Goal: Information Seeking & Learning: Learn about a topic

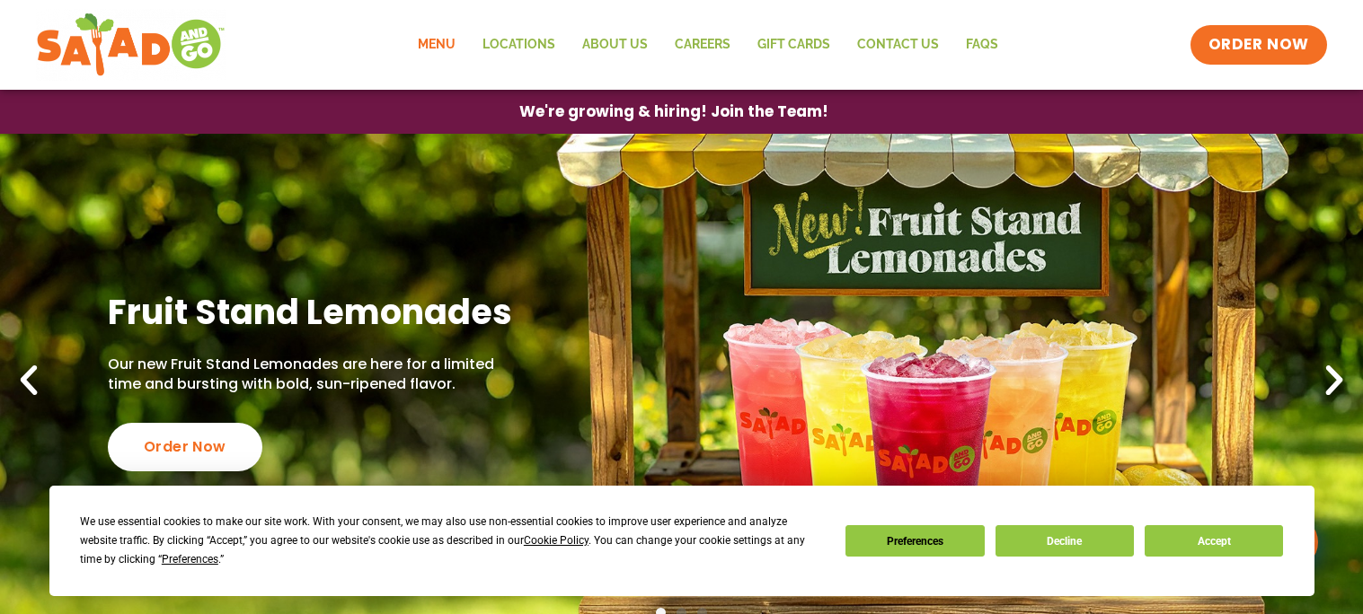
click at [440, 39] on link "Menu" at bounding box center [436, 44] width 65 height 41
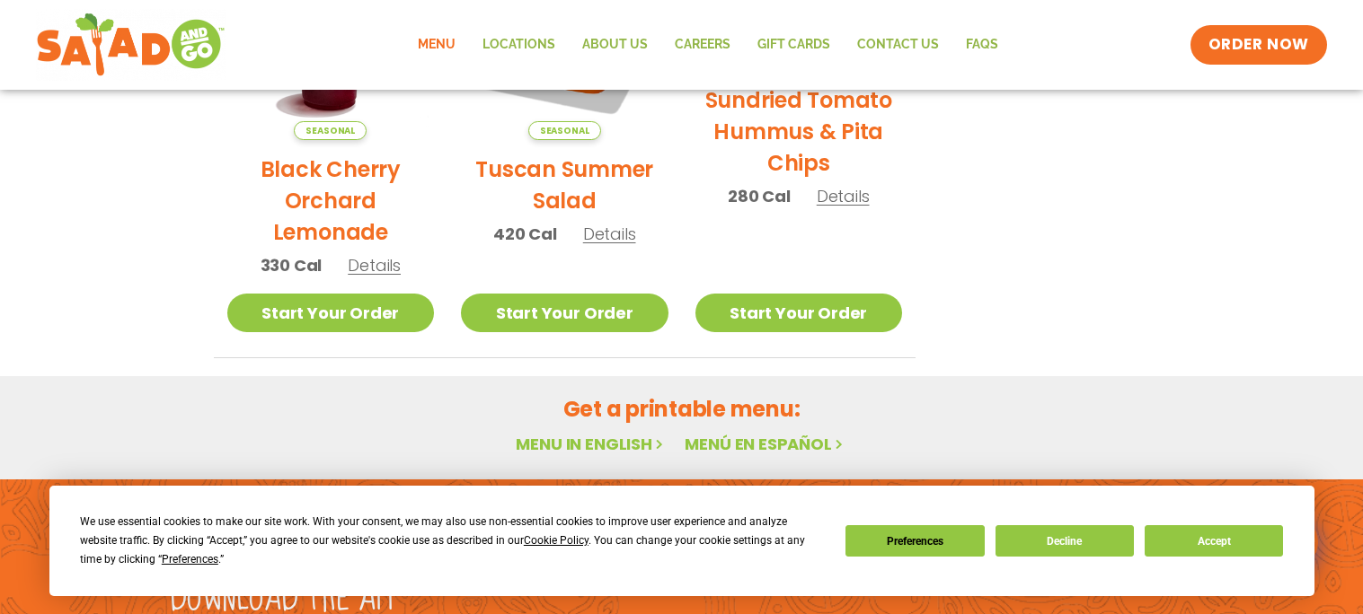
scroll to position [1167, 0]
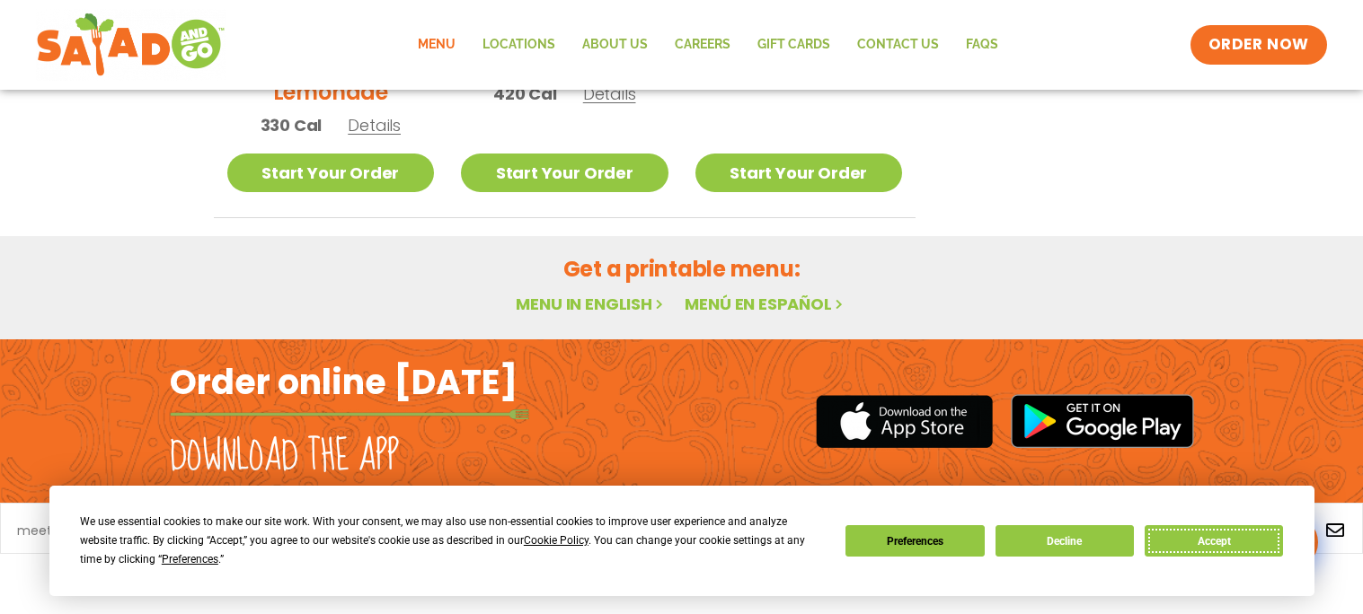
click at [1248, 549] on button "Accept" at bounding box center [1213, 540] width 138 height 31
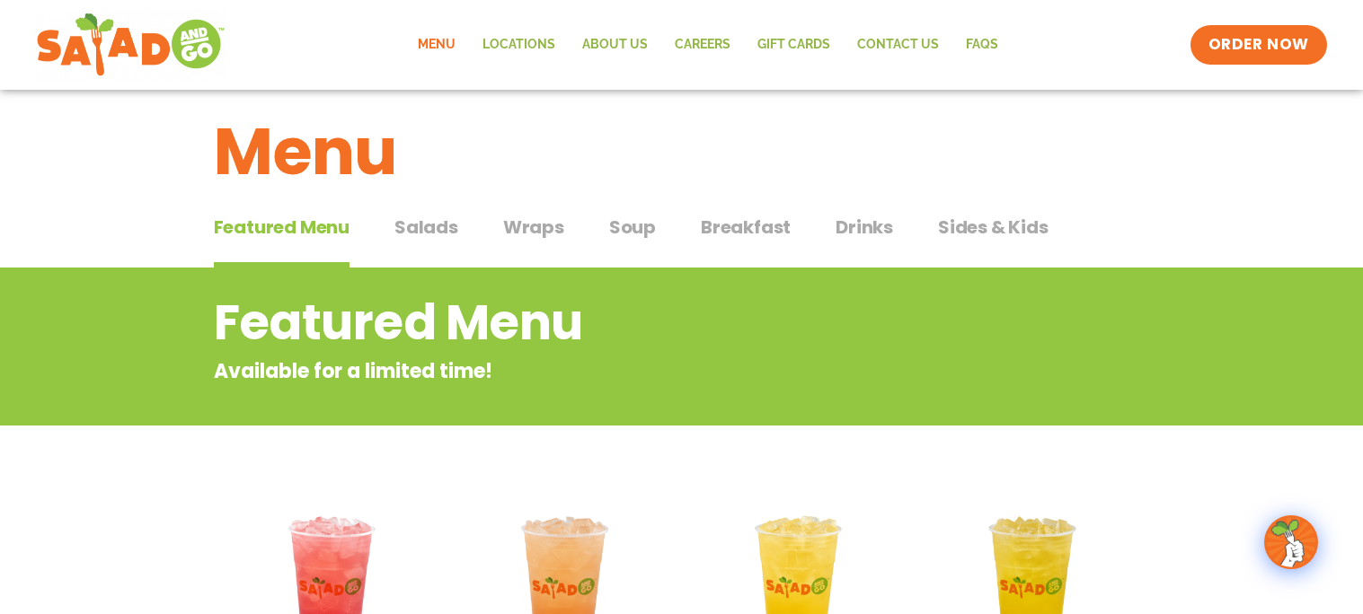
scroll to position [17, 0]
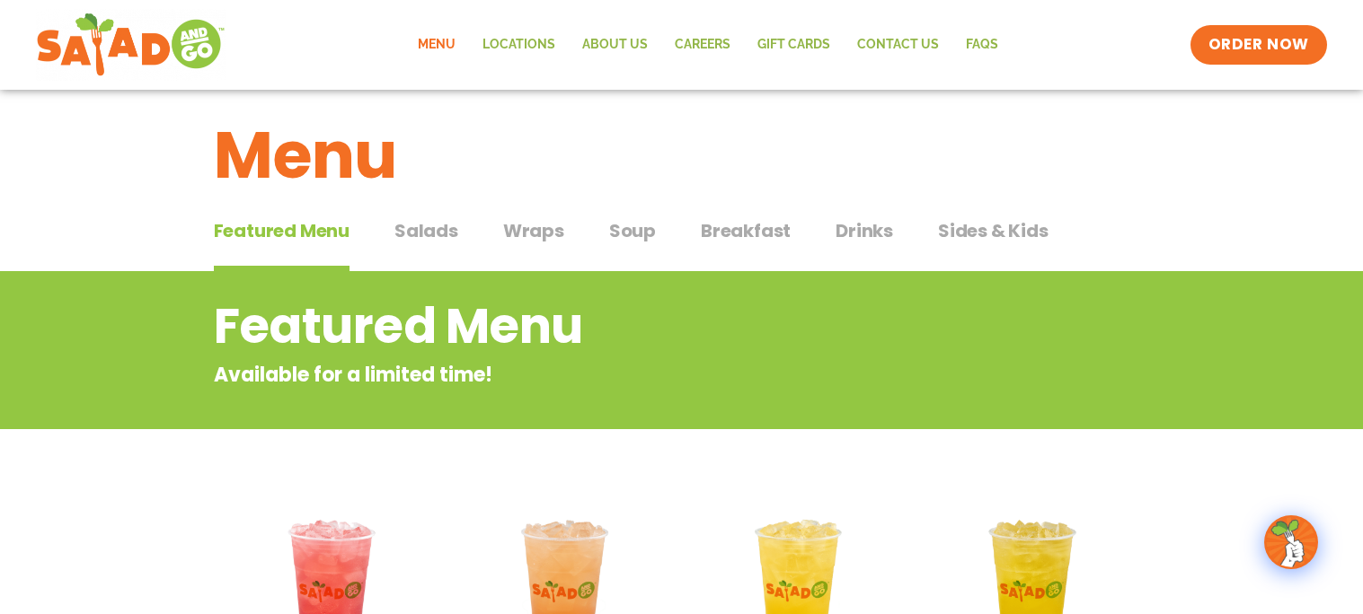
click at [440, 245] on button "Salads Salads" at bounding box center [426, 244] width 64 height 55
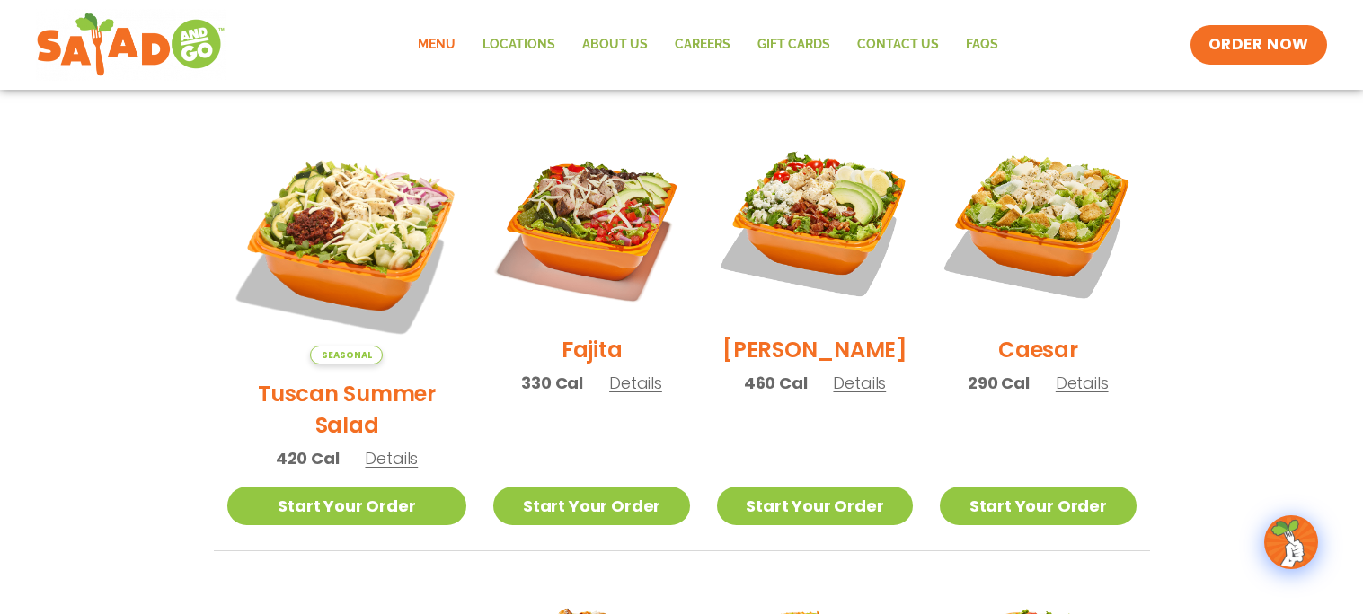
scroll to position [468, 0]
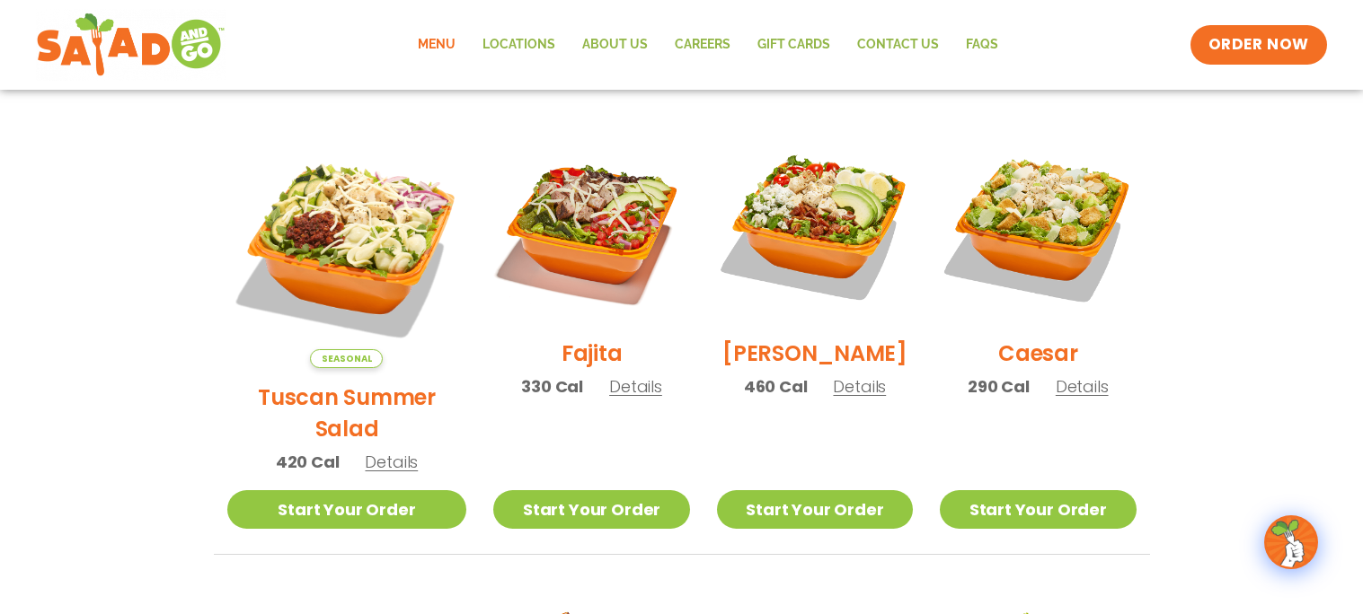
click at [1072, 394] on span "Details" at bounding box center [1081, 386] width 53 height 22
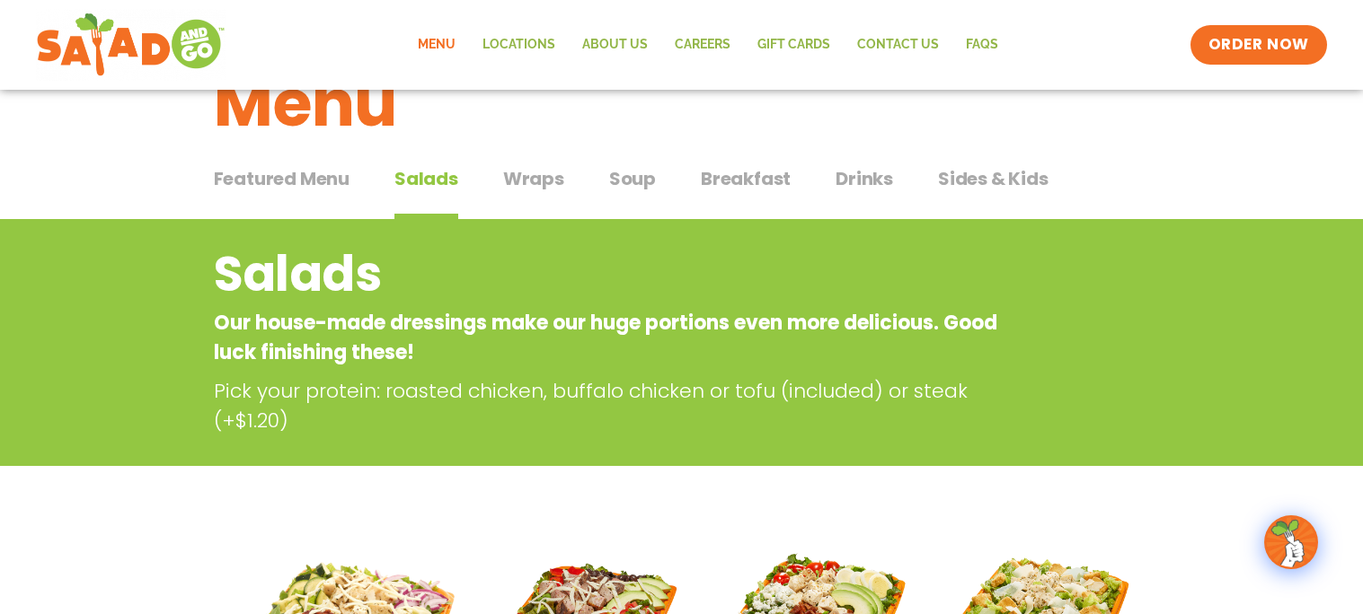
scroll to position [58, 0]
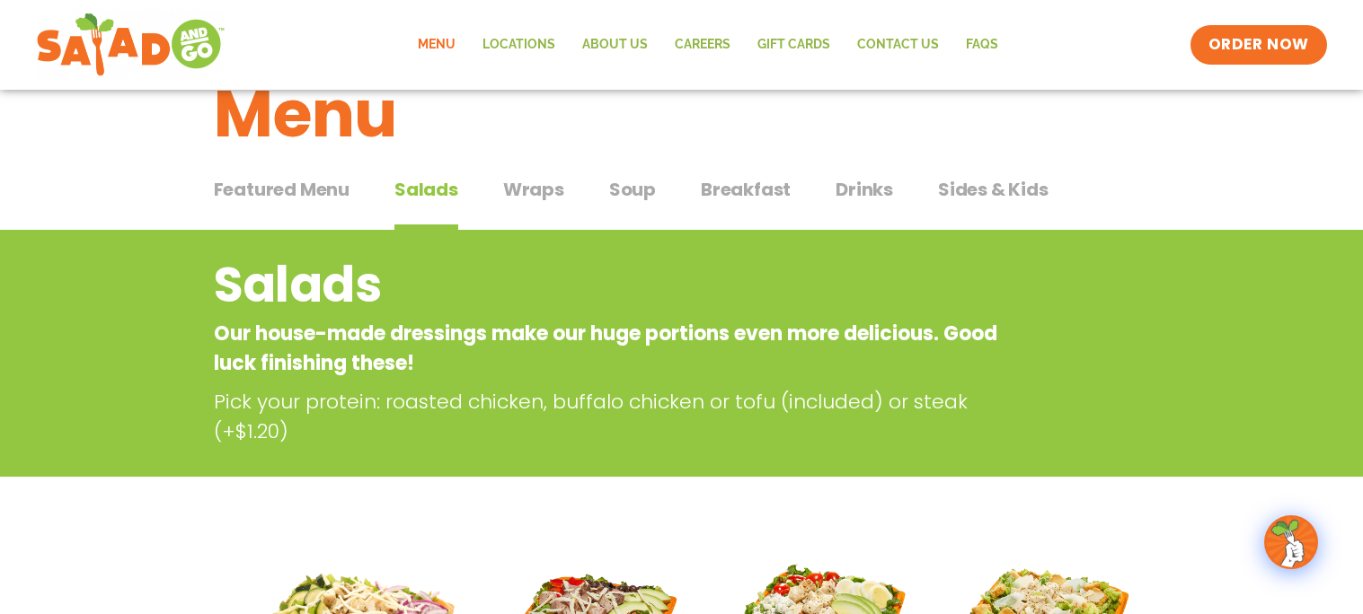
click at [534, 203] on button "Wraps Wraps" at bounding box center [533, 203] width 61 height 55
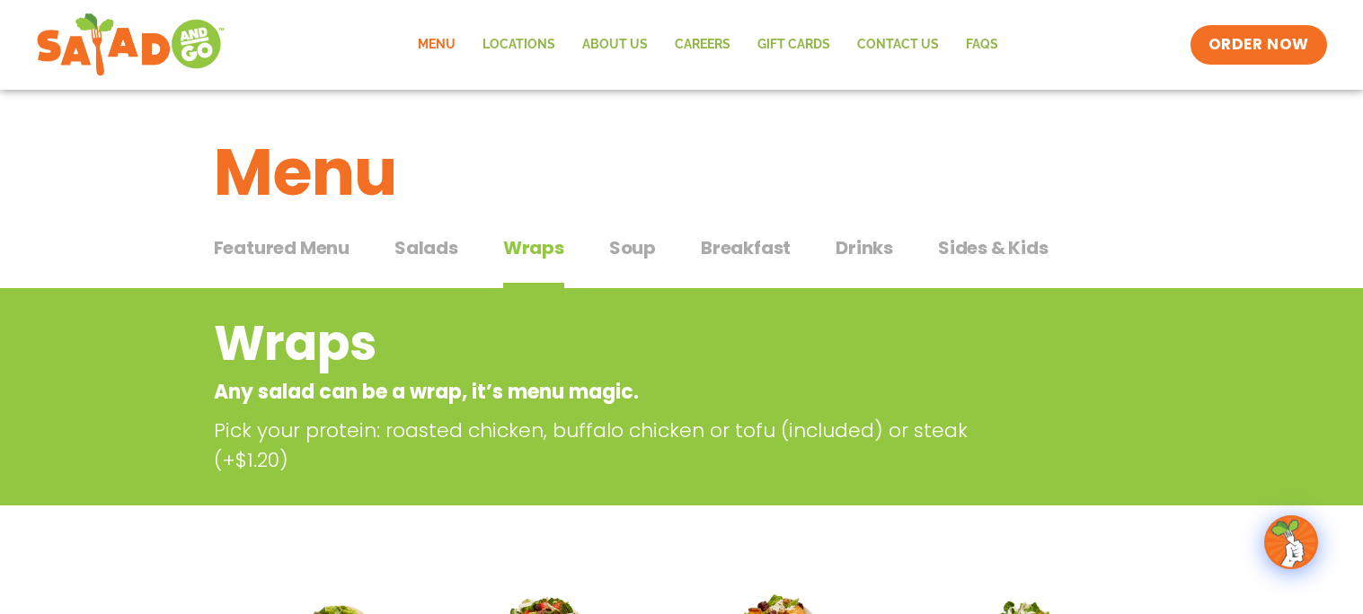
click at [631, 260] on button "Soup Soup" at bounding box center [632, 261] width 47 height 55
